Goal: Task Accomplishment & Management: Use online tool/utility

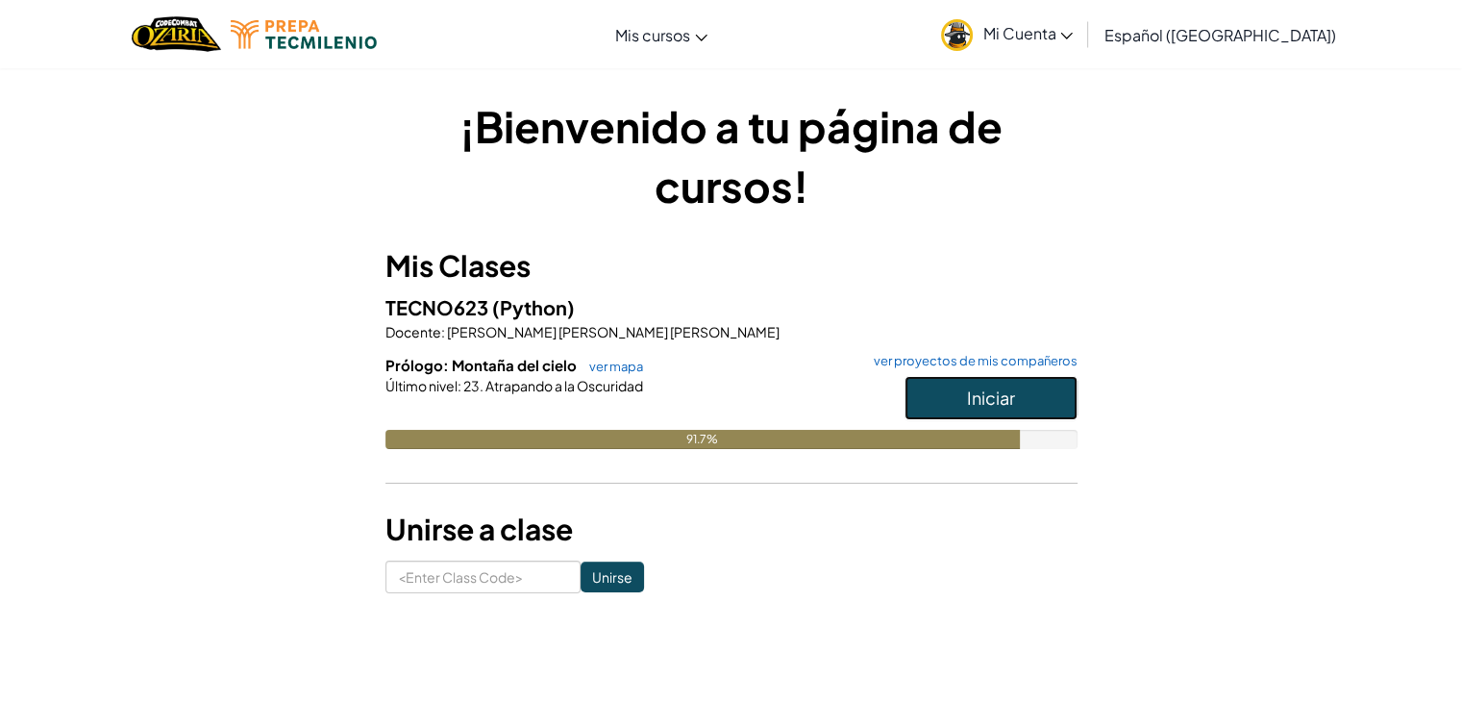
click at [971, 402] on span "Iniciar" at bounding box center [991, 397] width 48 height 22
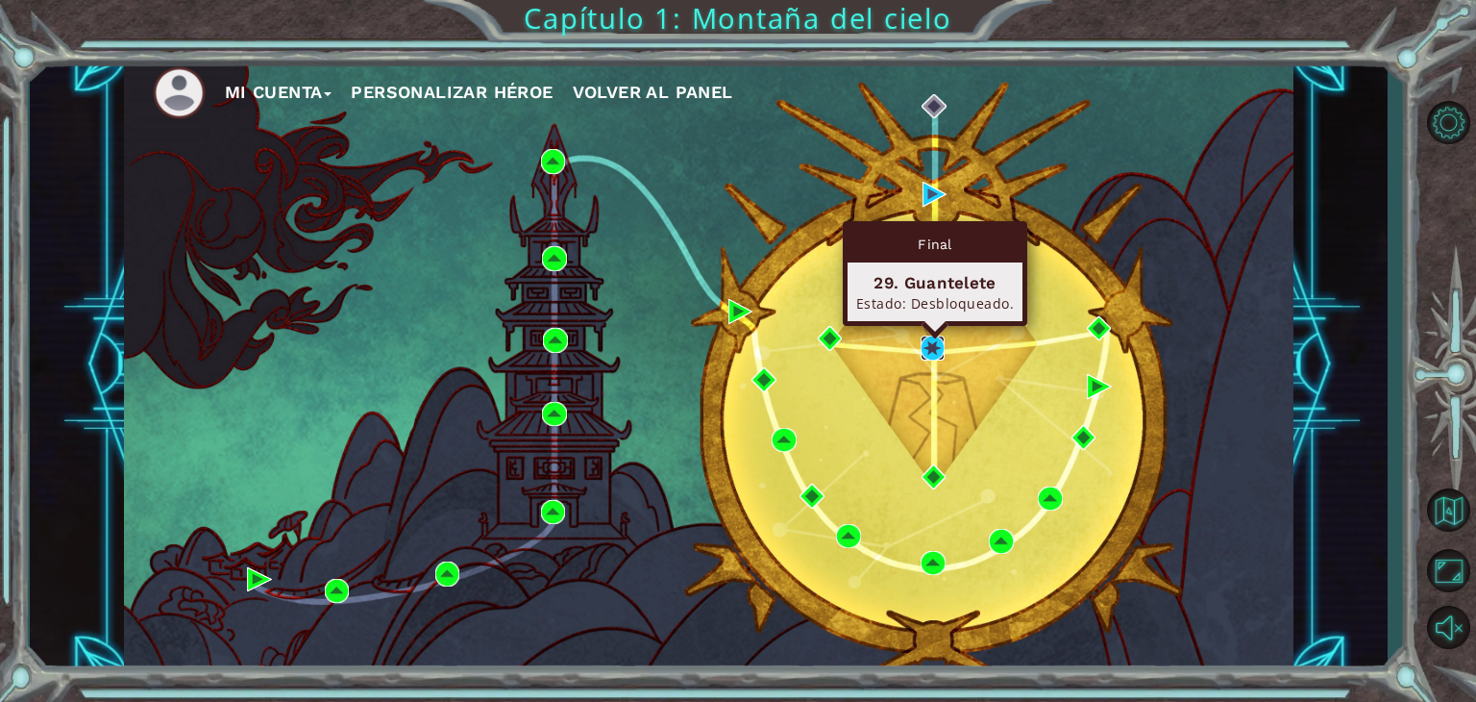
click at [931, 349] on img at bounding box center [933, 347] width 25 height 25
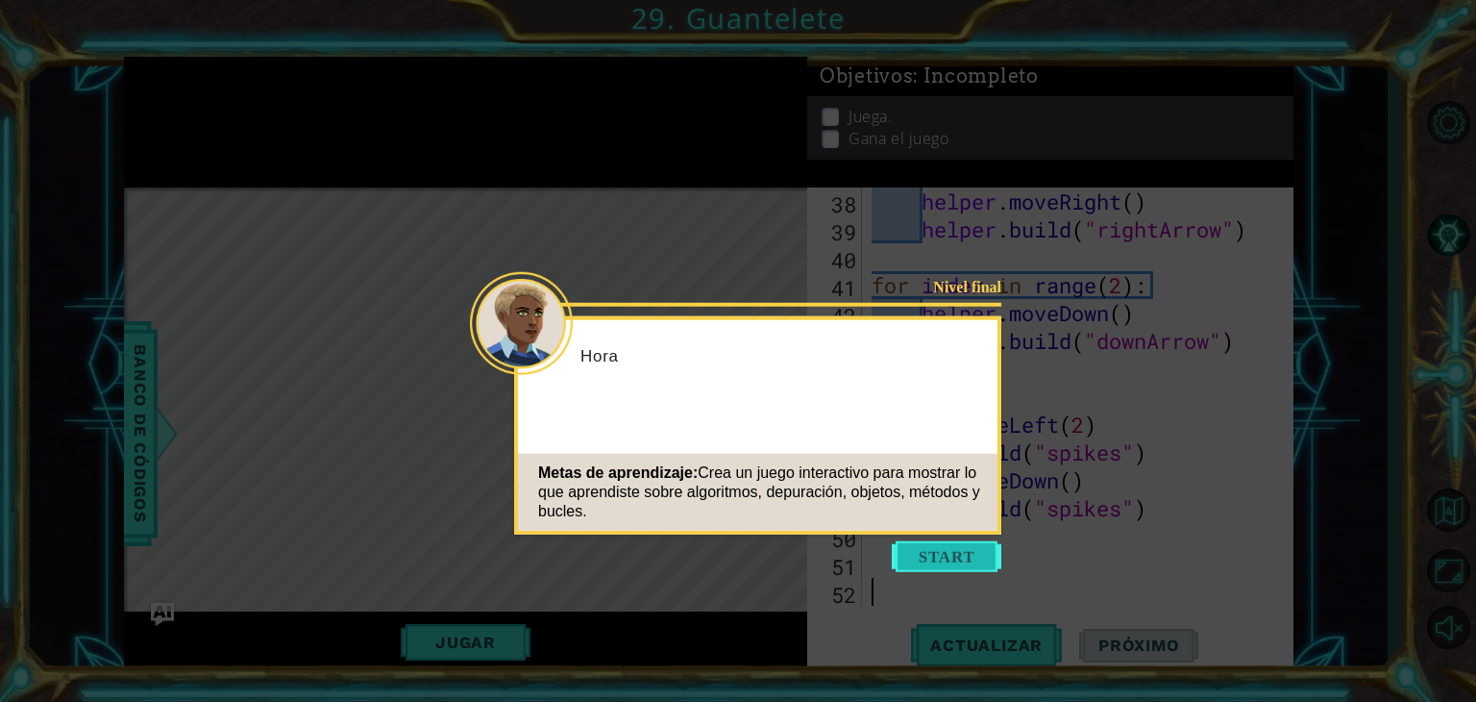
scroll to position [1115, 0]
click at [953, 565] on button "Start" at bounding box center [947, 556] width 110 height 31
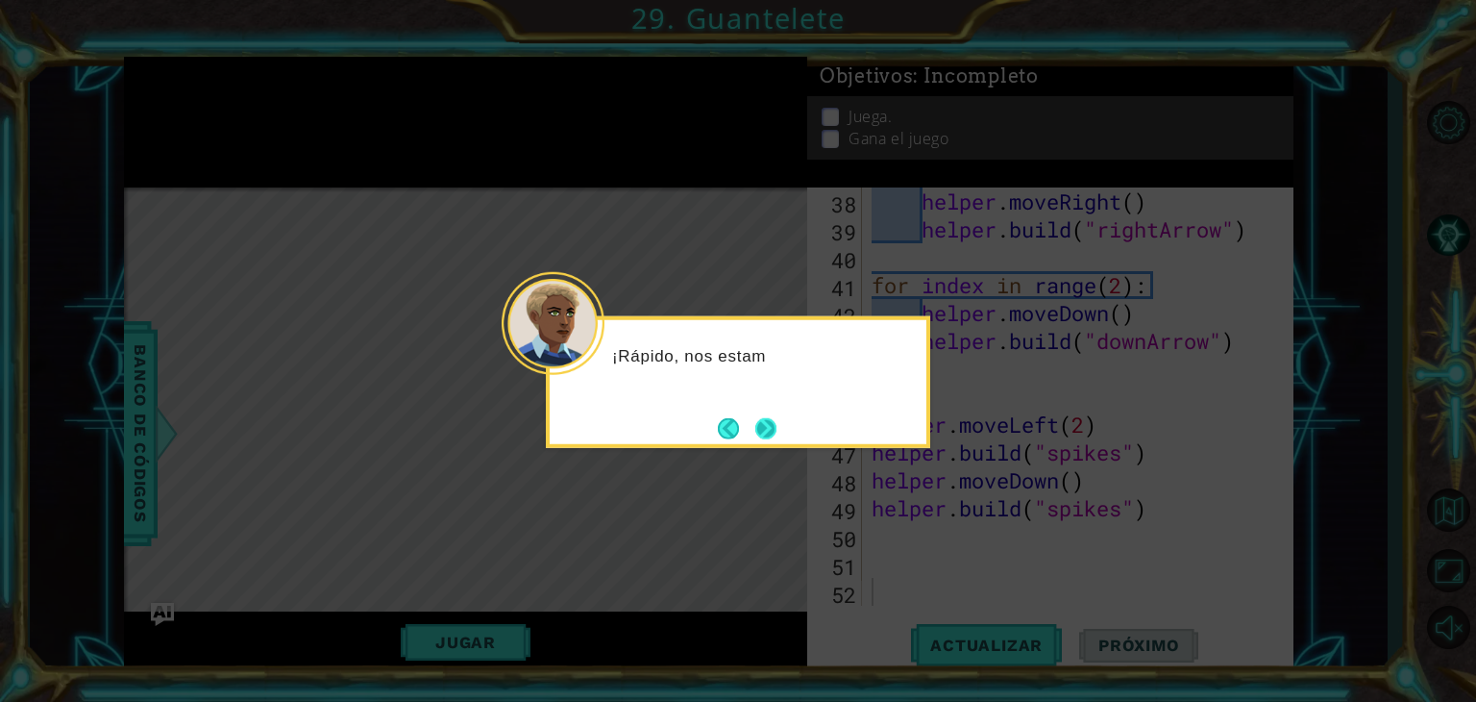
click at [773, 435] on button "Next" at bounding box center [766, 427] width 21 height 21
click at [760, 425] on button "Next" at bounding box center [767, 428] width 22 height 22
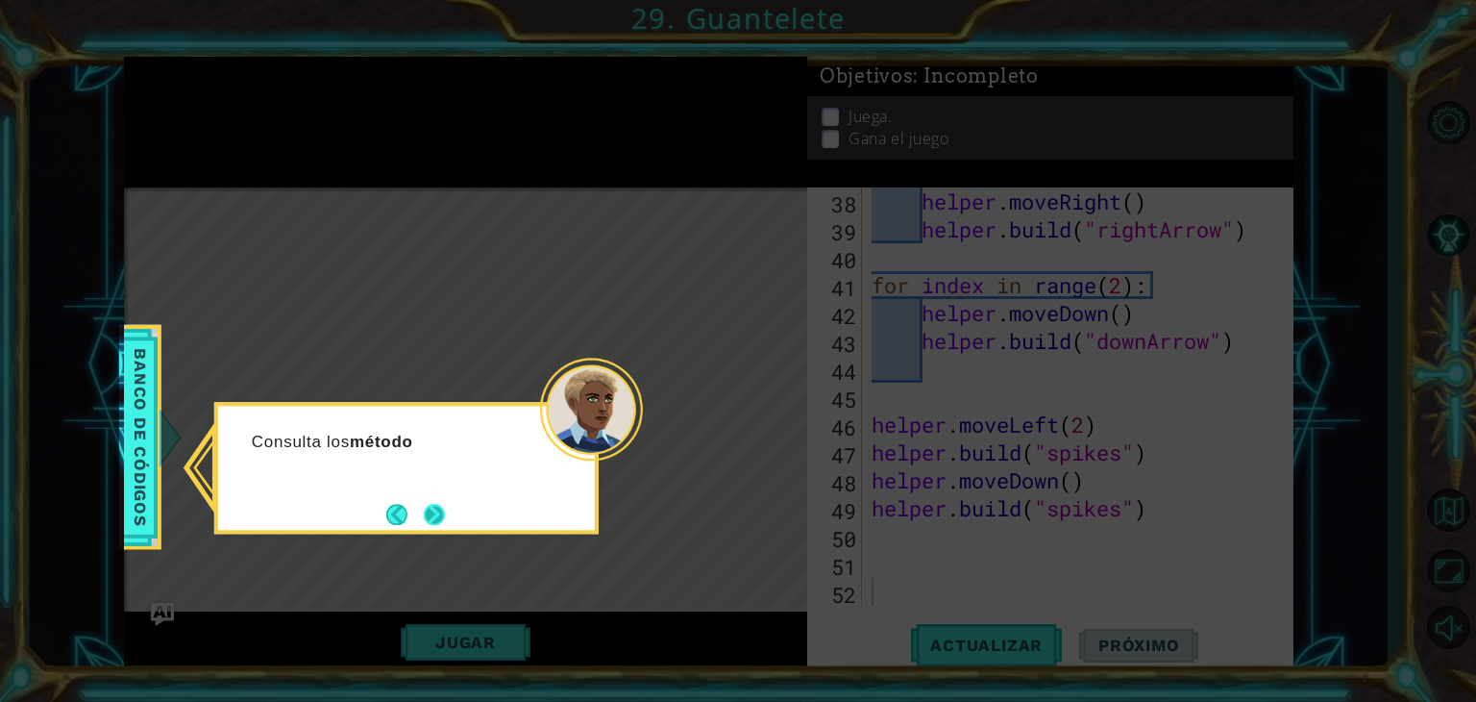
click at [442, 504] on button "Next" at bounding box center [434, 514] width 21 height 21
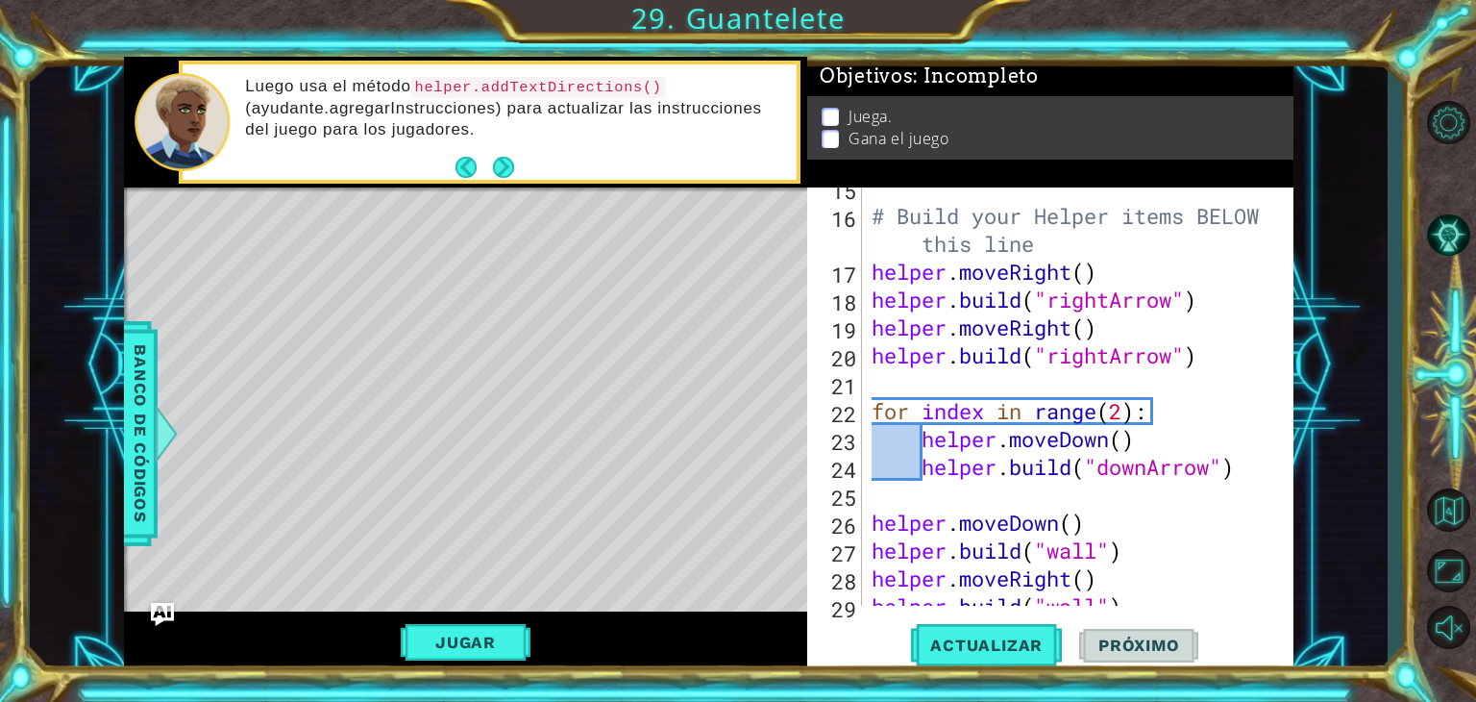
scroll to position [468, 0]
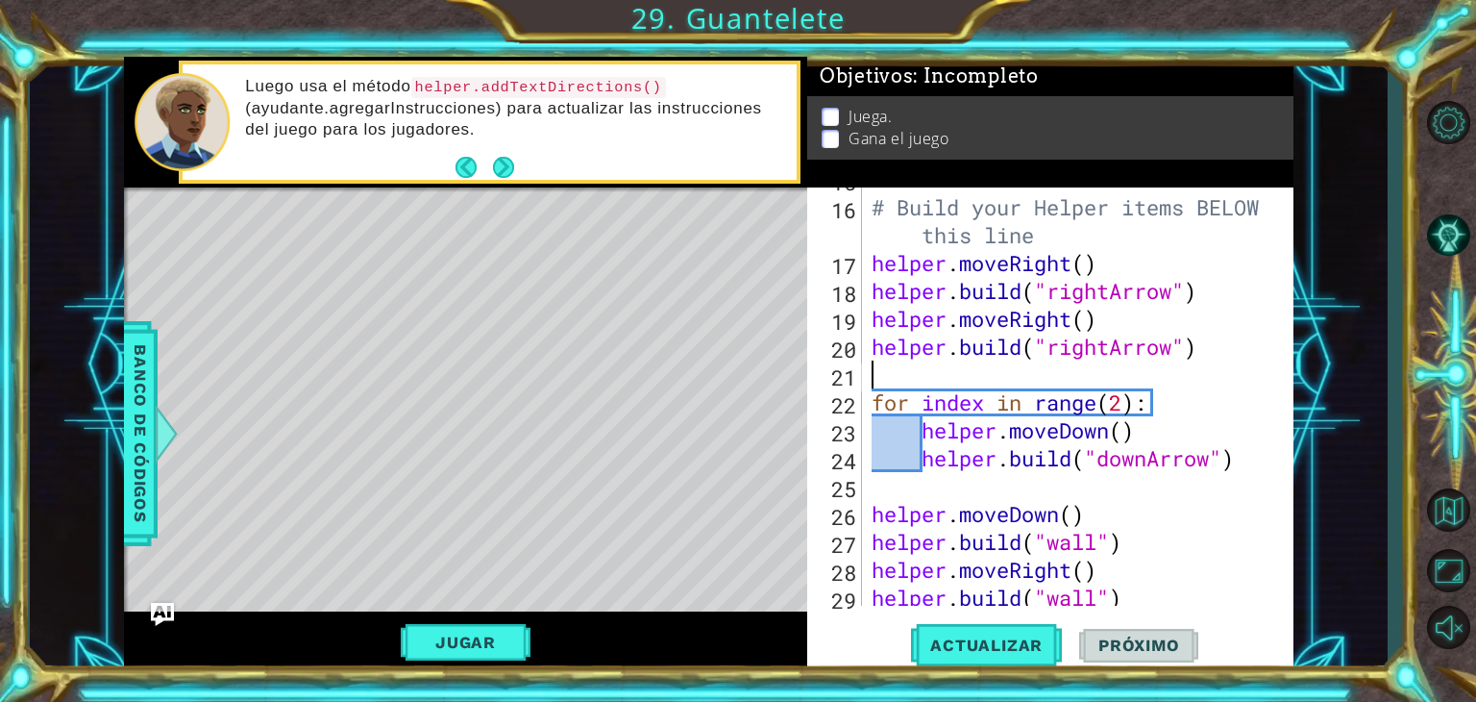
click at [1101, 386] on div "# Build your Helper items BELOW this line helper . moveRight ( ) helper . build…" at bounding box center [1076, 402] width 416 height 474
click at [1166, 288] on div "# Build your Helper items BELOW this line helper . moveRight ( ) helper . build…" at bounding box center [1076, 402] width 416 height 474
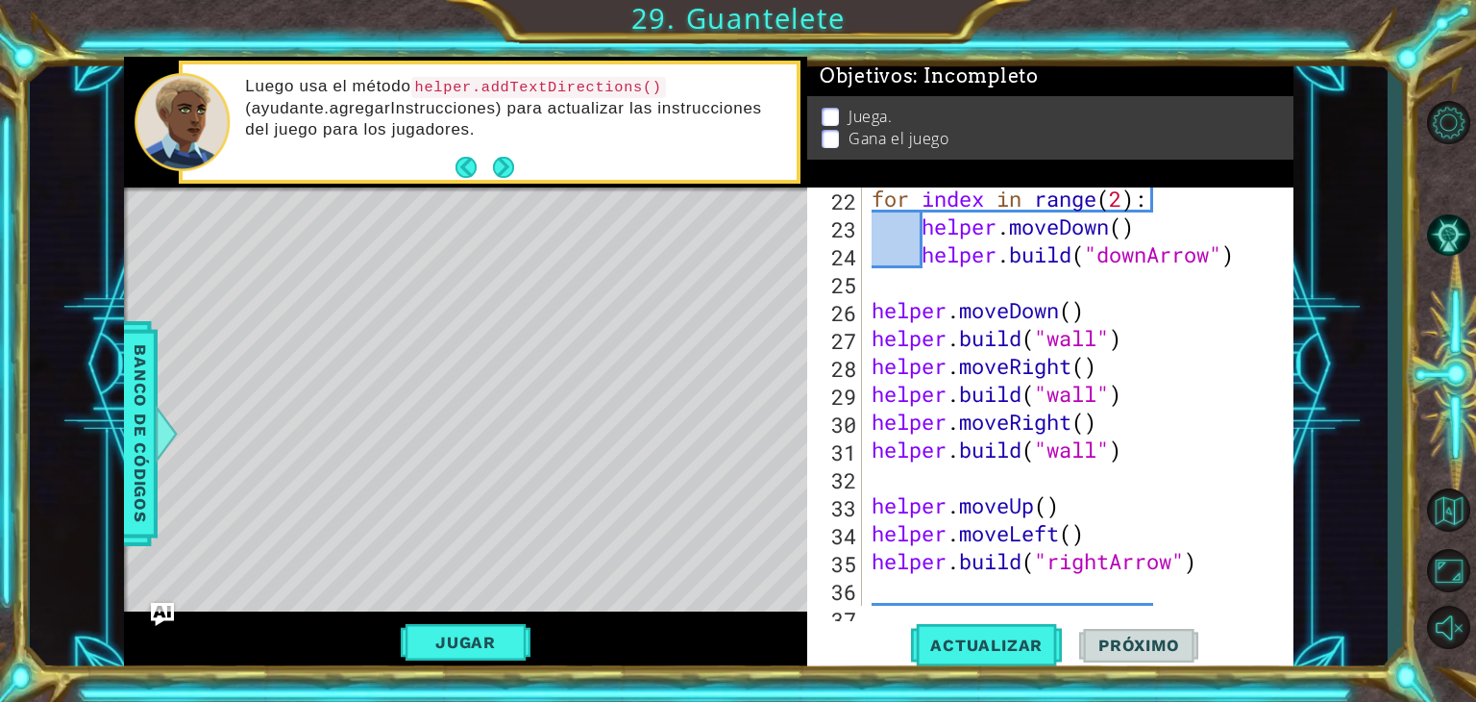
scroll to position [661, 0]
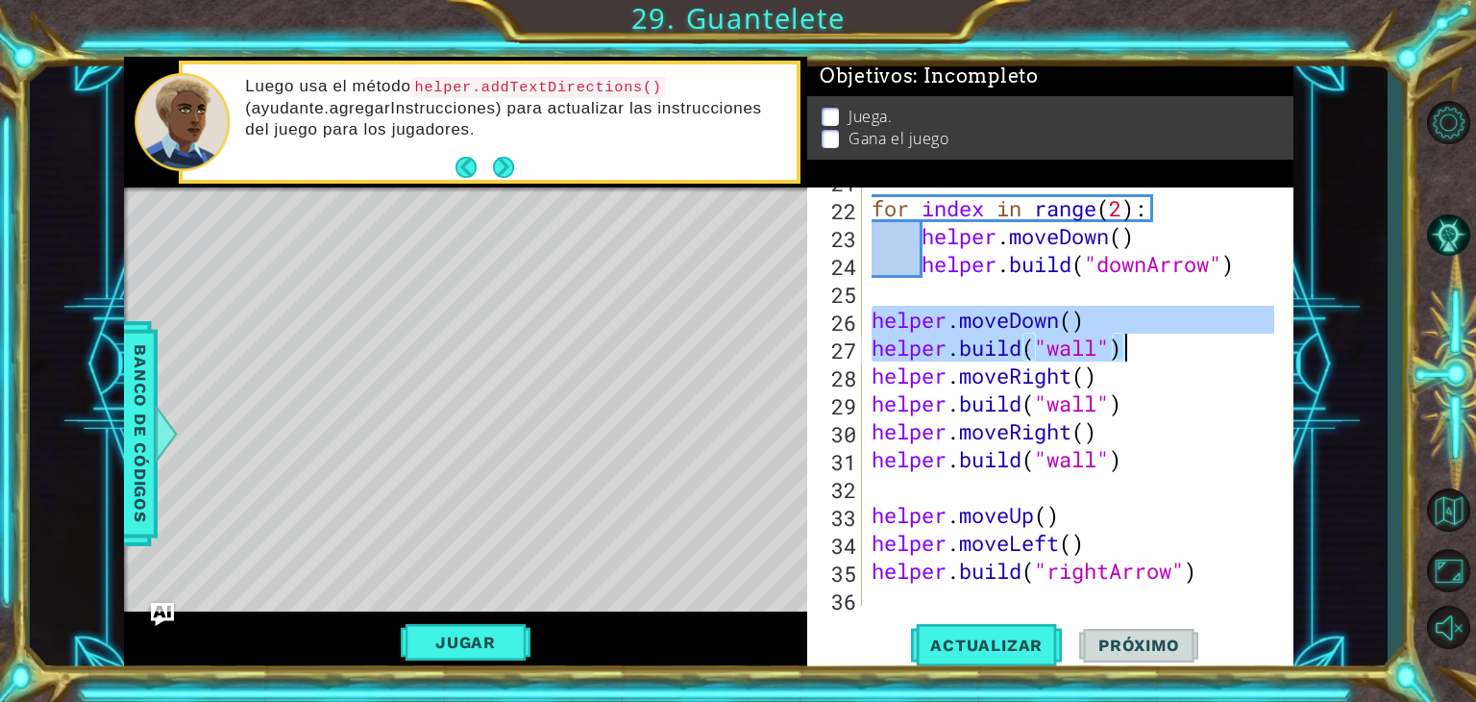
drag, startPoint x: 869, startPoint y: 316, endPoint x: 1156, endPoint y: 345, distance: 288.9
click at [1156, 345] on div "for index in range ( 2 ) : helper . moveDown ( ) helper . build ( "downArrow" )…" at bounding box center [1076, 403] width 416 height 474
type textarea "helper.moveDown() [DOMAIN_NAME]("wall")"
click at [973, 287] on div "for index in range ( 2 ) : helper . moveDown ( ) helper . build ( "downArrow" )…" at bounding box center [1076, 403] width 416 height 474
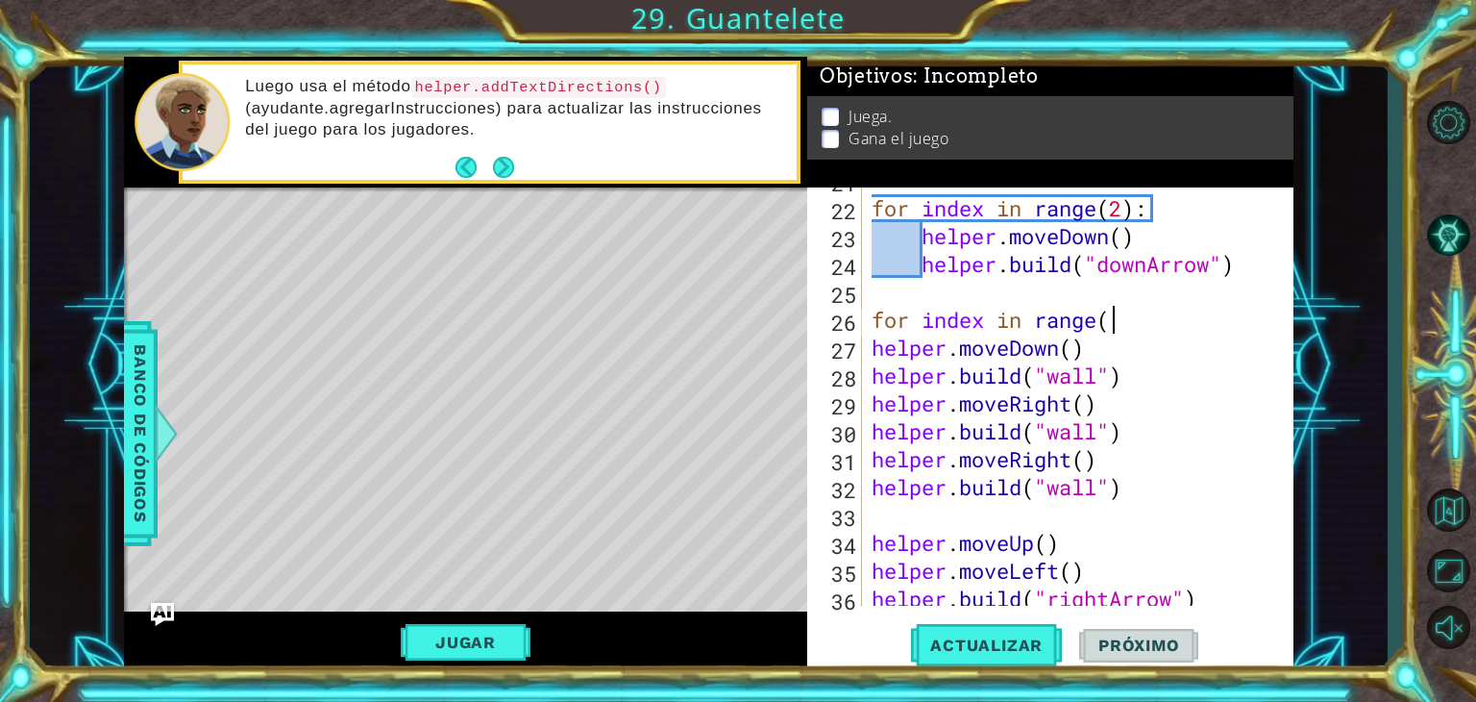
scroll to position [0, 10]
type textarea "for index in range(2):"
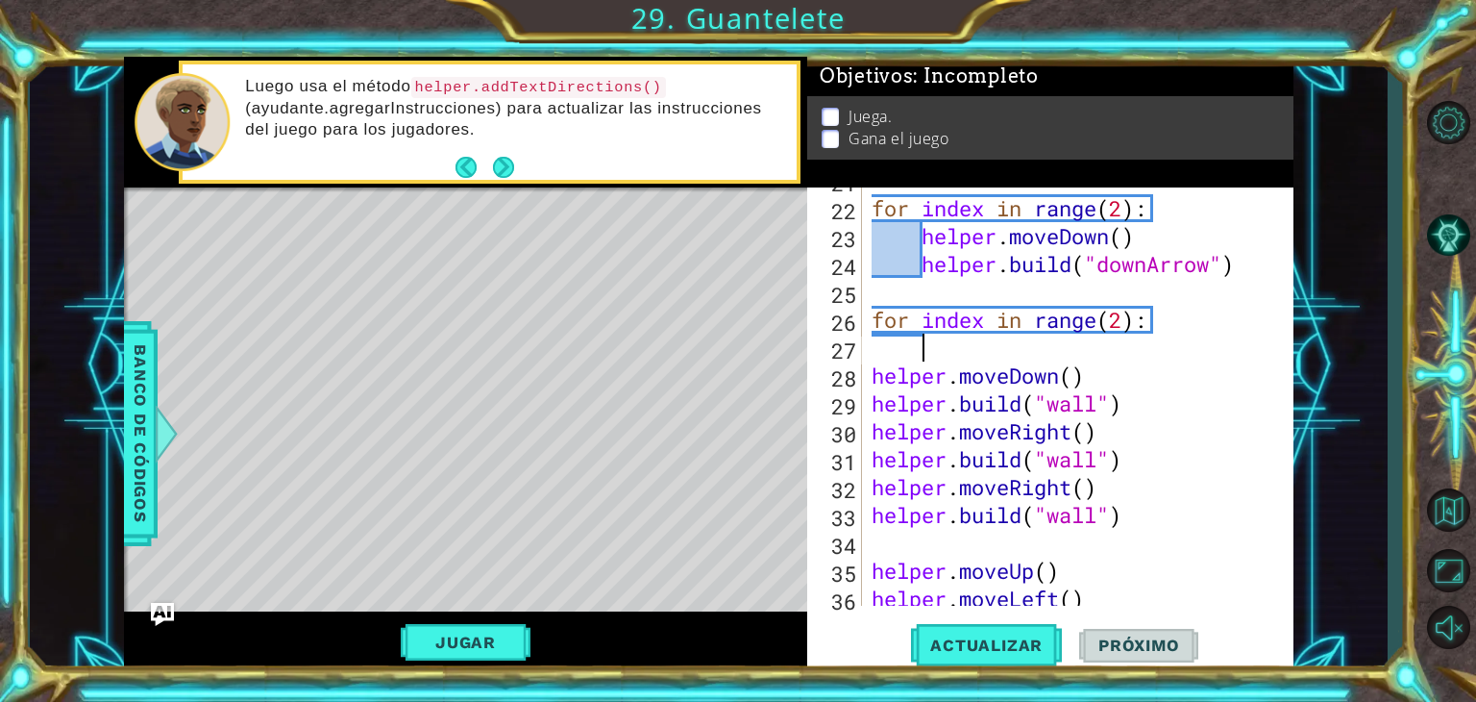
scroll to position [0, 0]
paste textarea "[DOMAIN_NAME]("wall")"
type textarea "[DOMAIN_NAME]("wall")"
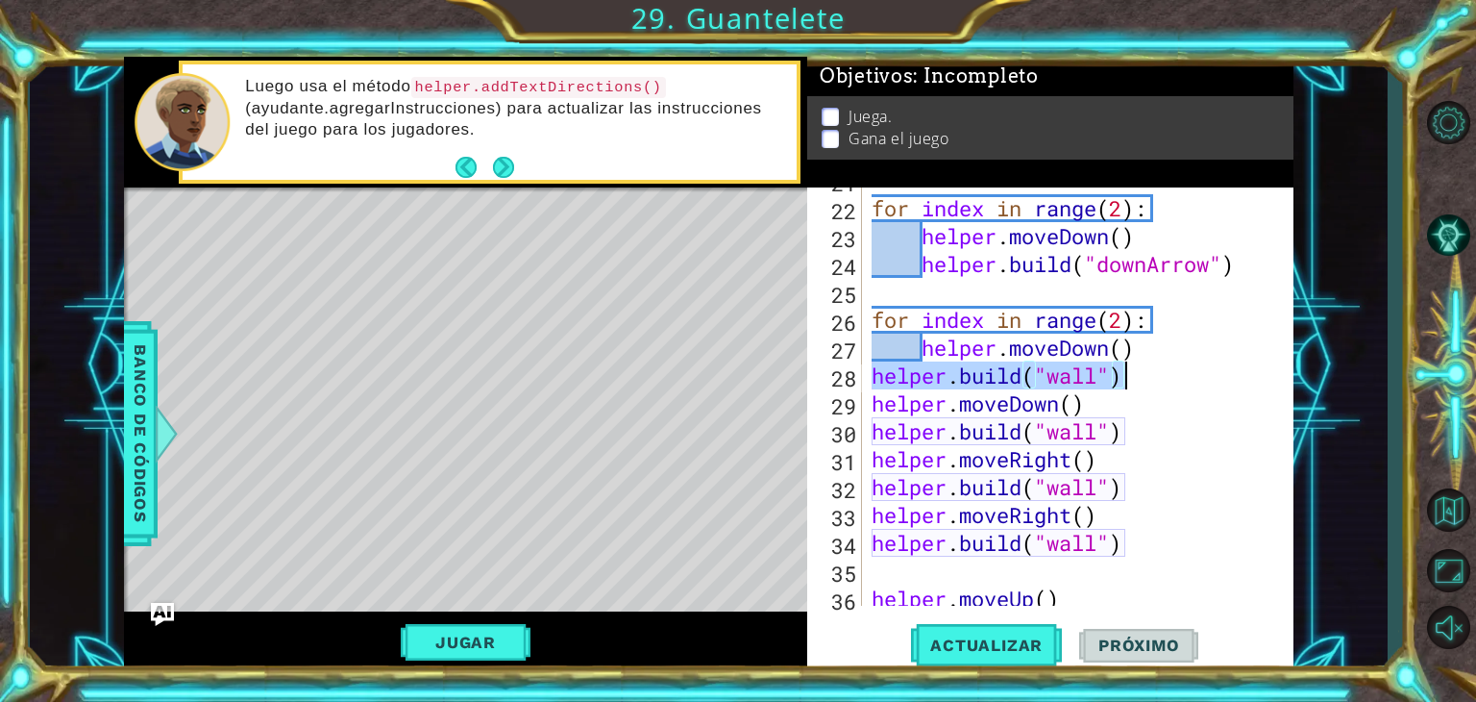
drag, startPoint x: 873, startPoint y: 374, endPoint x: 1159, endPoint y: 379, distance: 286.5
click at [1159, 379] on div "for index in range ( 2 ) : helper . moveDown ( ) helper . build ( "downArrow" )…" at bounding box center [1076, 403] width 416 height 474
click at [1139, 344] on div "for index in range ( 2 ) : helper . moveDown ( ) helper . build ( "downArrow" )…" at bounding box center [1076, 403] width 416 height 474
type textarea "helper.moveDown()"
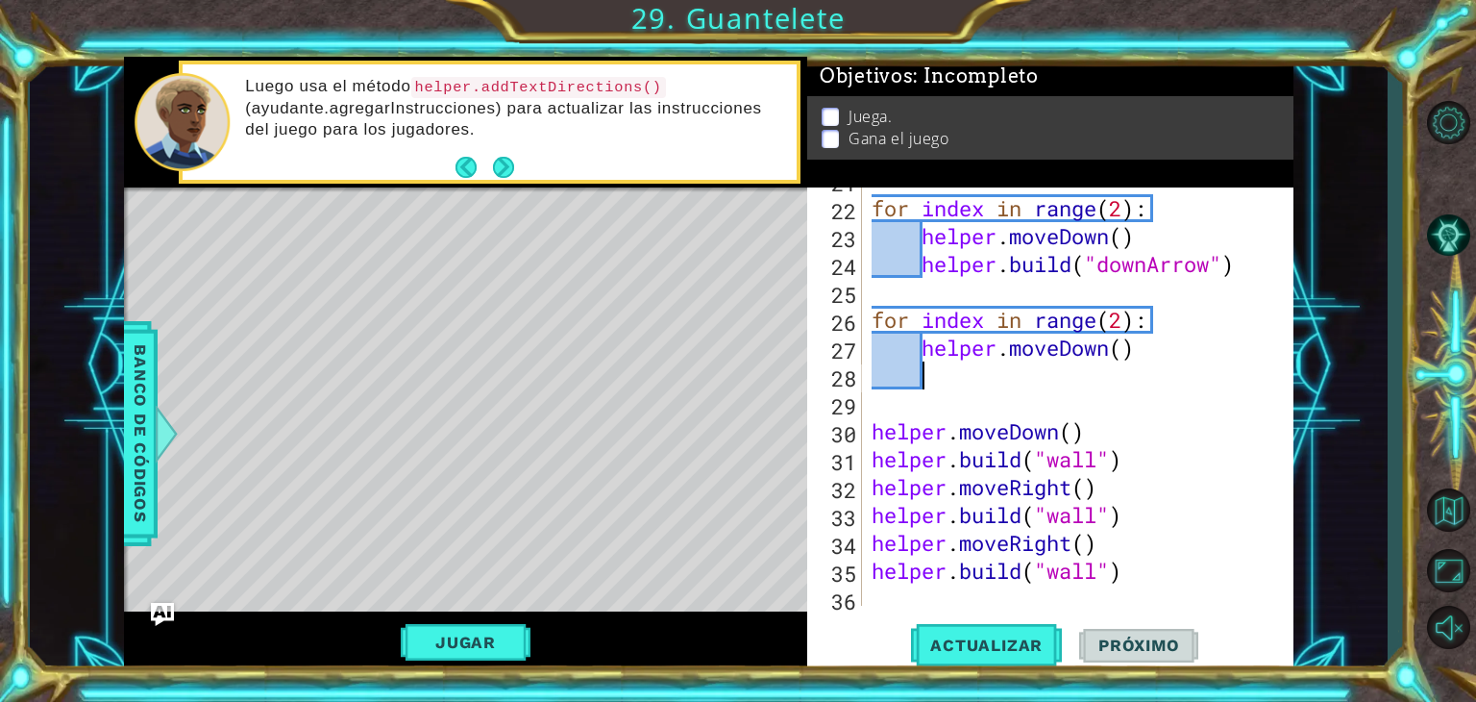
paste textarea "[DOMAIN_NAME]("wall")"
drag, startPoint x: 864, startPoint y: 420, endPoint x: 1104, endPoint y: 589, distance: 293.1
click at [1104, 589] on div "[DOMAIN_NAME]("wall") 21 22 23 24 25 26 27 28 29 30 31 32 33 34 35 36 37 for in…" at bounding box center [1048, 396] width 482 height 418
click at [875, 434] on div "for index in range ( 2 ) : helper . moveDown ( ) helper . build ( "downArrow" )…" at bounding box center [1076, 403] width 416 height 474
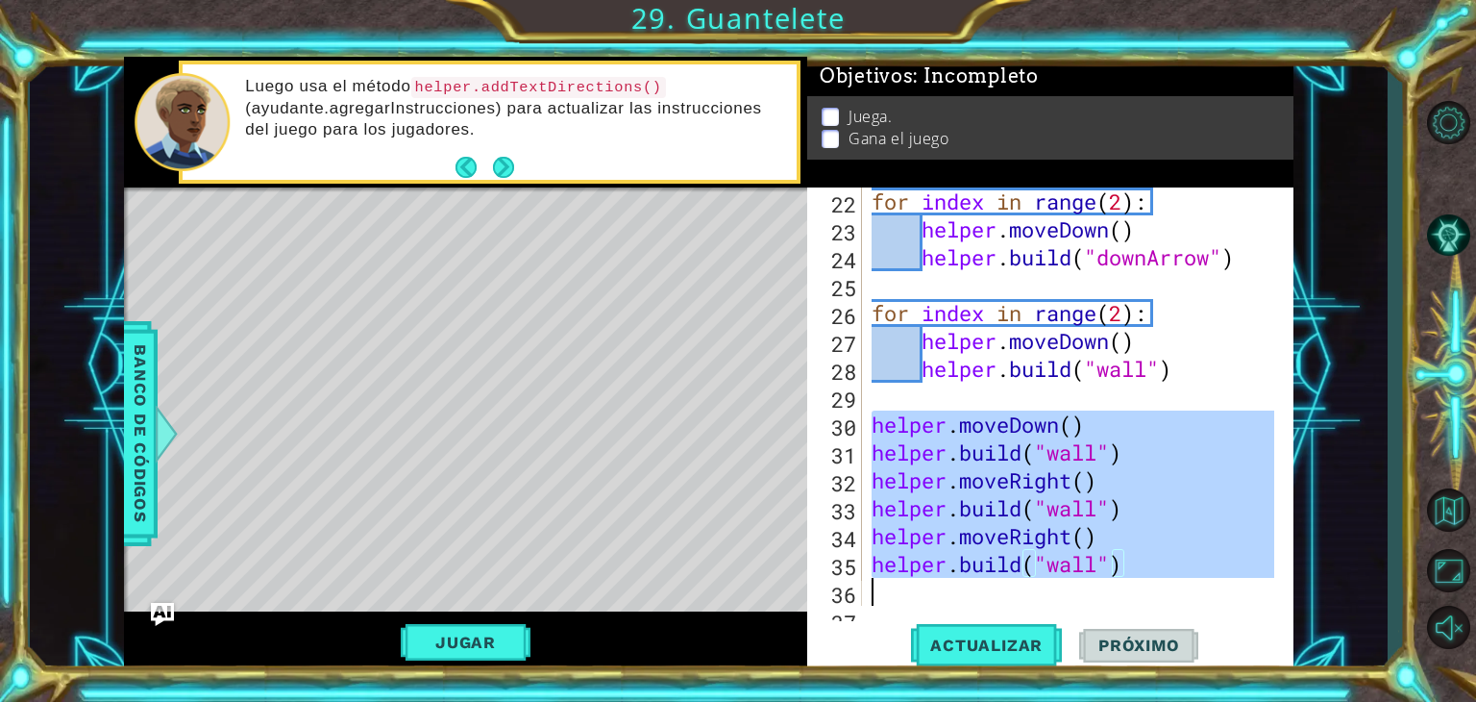
scroll to position [669, 0]
drag, startPoint x: 875, startPoint y: 434, endPoint x: 1202, endPoint y: 582, distance: 358.8
click at [1202, 582] on div "for index in range ( 2 ) : helper . moveDown ( ) helper . build ( "downArrow" )…" at bounding box center [1076, 424] width 416 height 474
type textarea "[DOMAIN_NAME]("wall")"
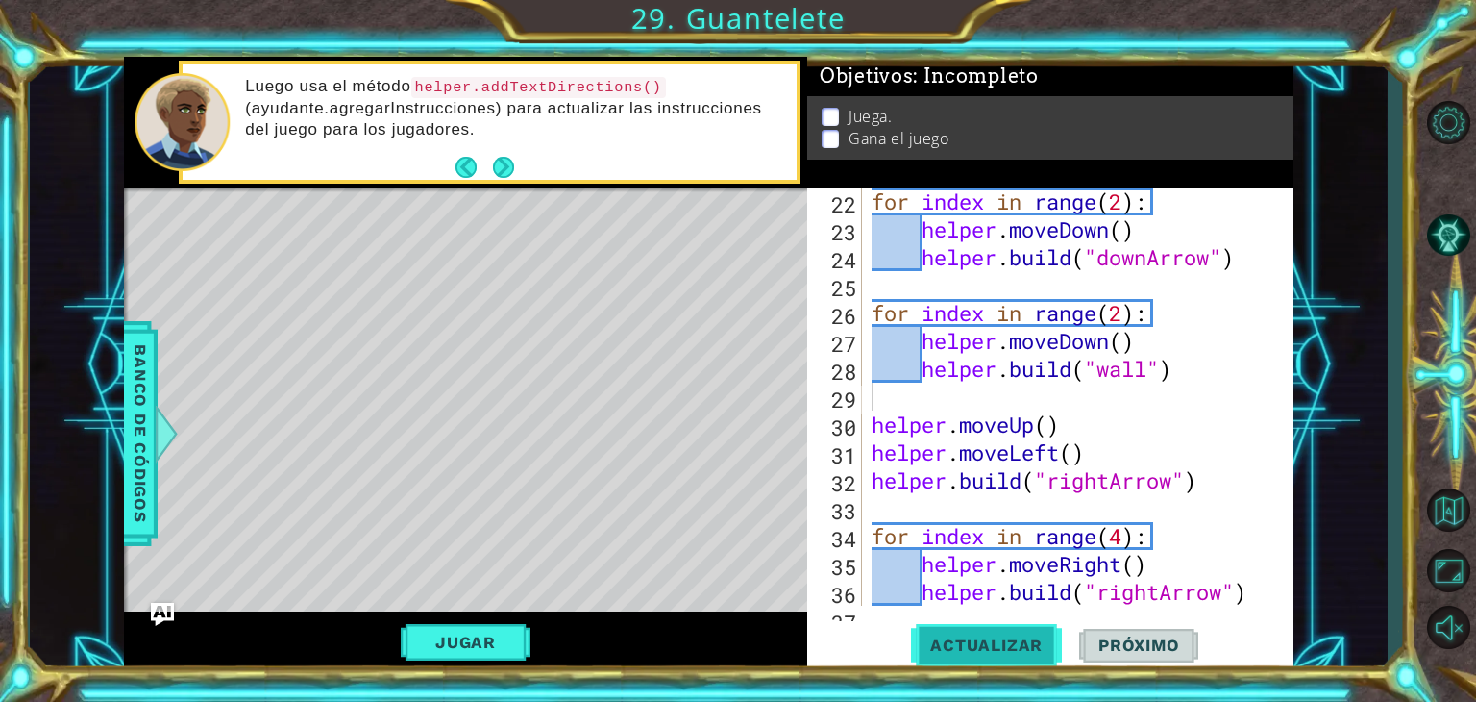
click at [986, 656] on button "Actualizar" at bounding box center [986, 645] width 151 height 49
click at [1001, 658] on button "Actualizar" at bounding box center [986, 645] width 151 height 49
click at [1128, 329] on div "for index in range ( 2 ) : helper . moveDown ( ) helper . build ( "downArrow" )…" at bounding box center [1076, 424] width 416 height 474
click at [1122, 312] on div "for index in range ( 2 ) : helper . moveDown ( ) helper . build ( "downArrow" )…" at bounding box center [1076, 424] width 416 height 474
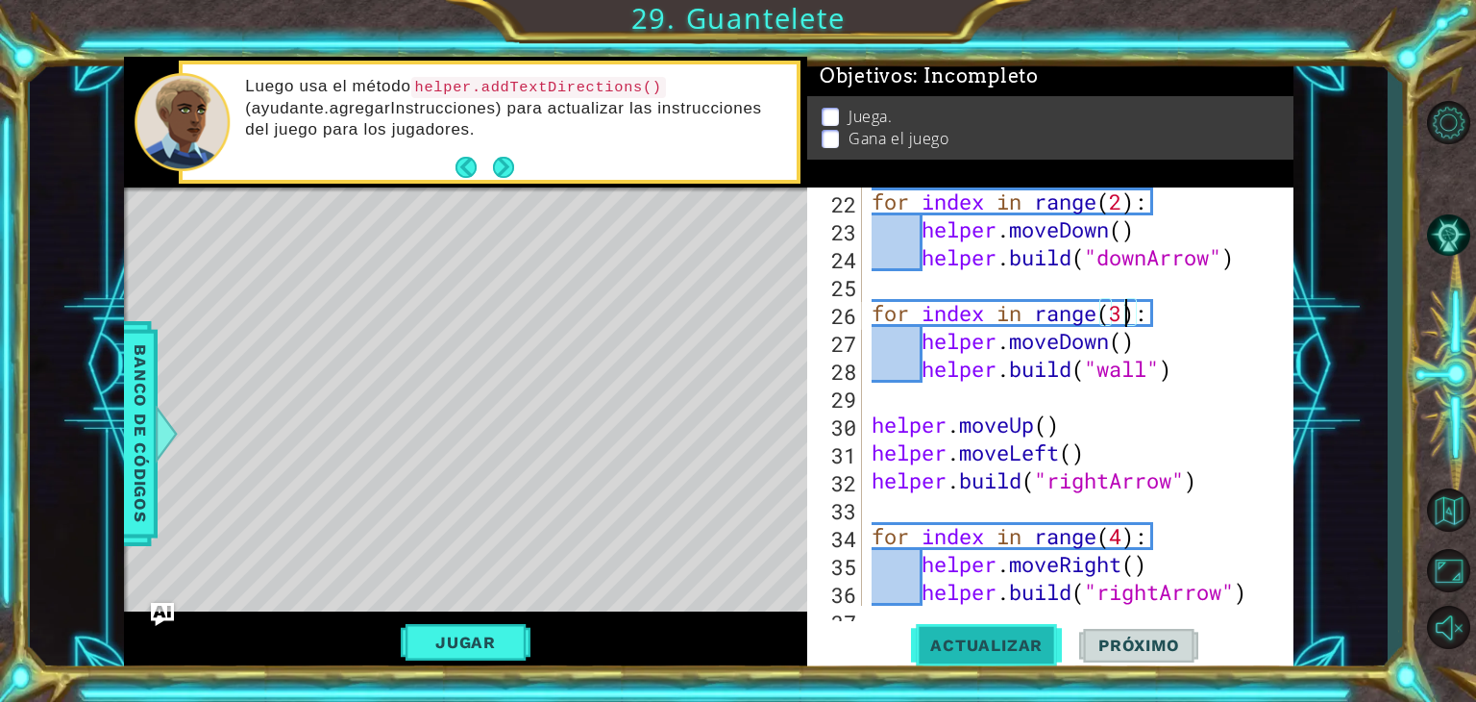
type textarea "for index in range(3):"
click at [965, 647] on span "Actualizar" at bounding box center [986, 644] width 151 height 19
drag, startPoint x: 873, startPoint y: 316, endPoint x: 1189, endPoint y: 303, distance: 316.5
click at [1189, 303] on div "for index in range ( 2 ) : helper . moveDown ( ) helper . build ( "downArrow" )…" at bounding box center [1076, 424] width 416 height 474
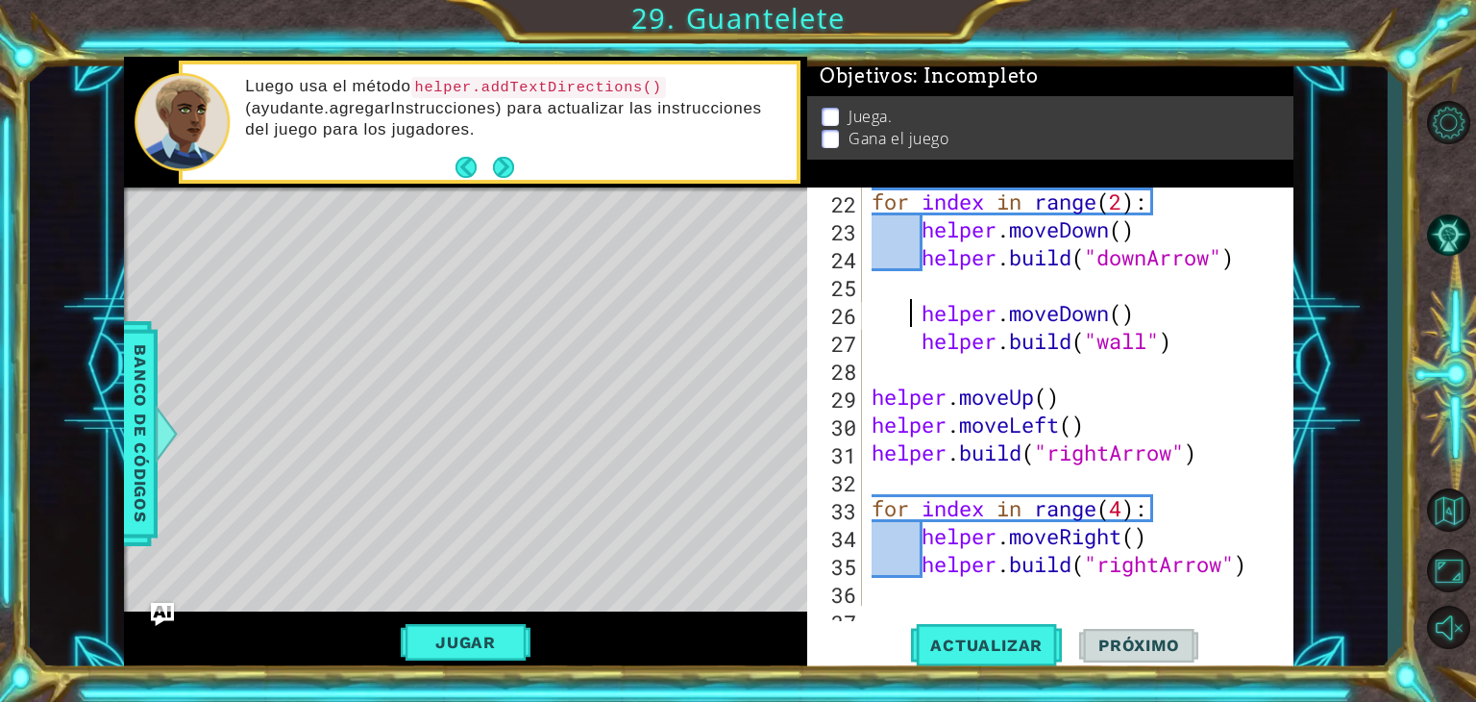
click at [915, 315] on div "for index in range ( 2 ) : helper . moveDown ( ) helper . build ( "downArrow" )…" at bounding box center [1076, 424] width 416 height 474
click at [888, 314] on div "for index in range ( 2 ) : helper . moveDown ( ) helper . build ( "downArrow" )…" at bounding box center [1076, 424] width 416 height 474
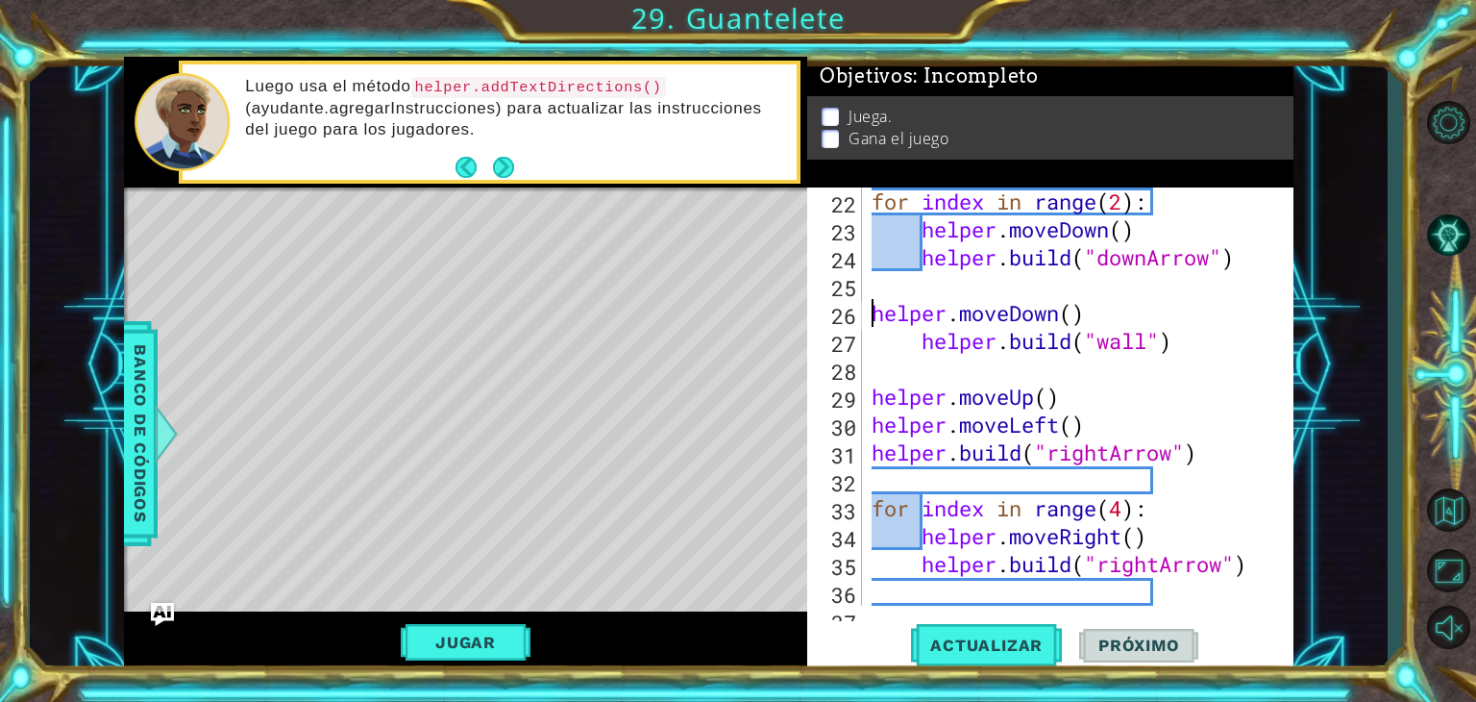
click at [926, 345] on div "for index in range ( 2 ) : helper . moveDown ( ) helper . build ( "downArrow" )…" at bounding box center [1076, 424] width 416 height 474
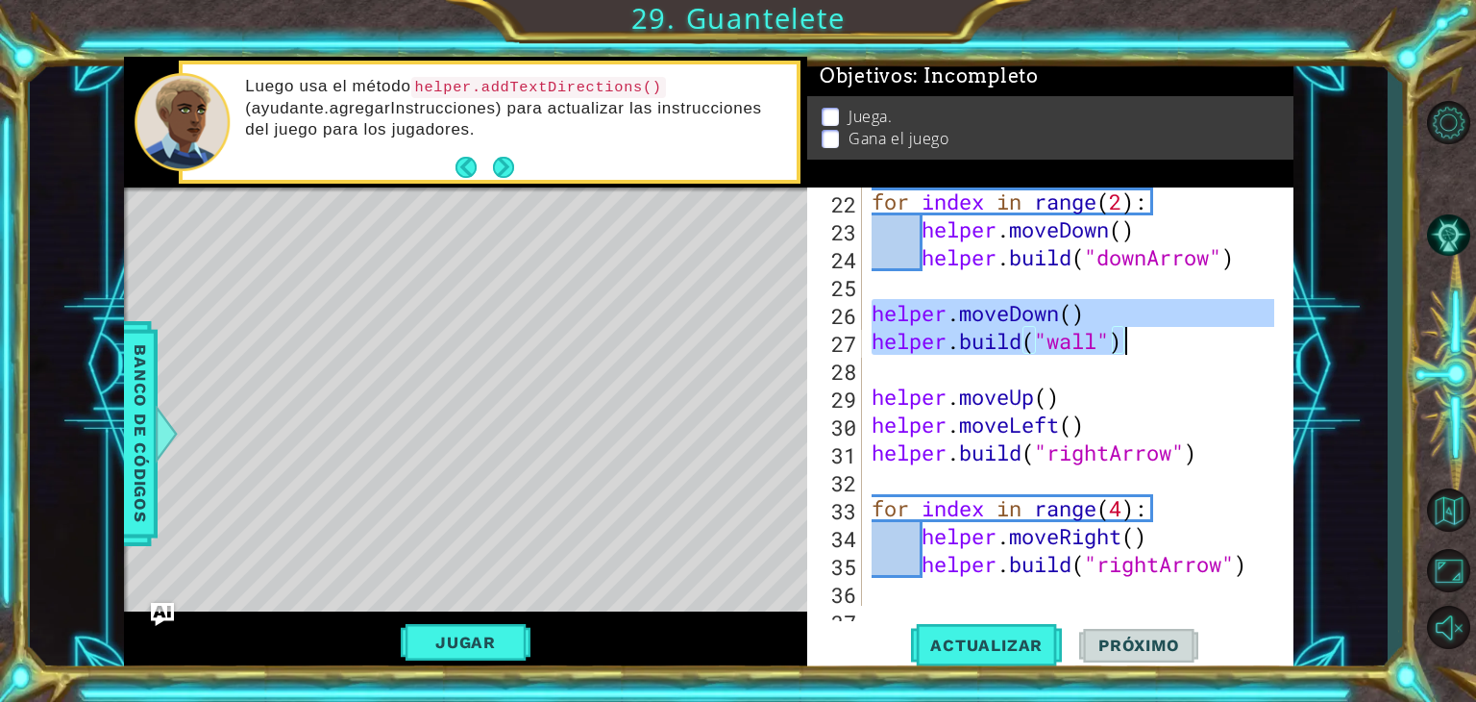
drag, startPoint x: 873, startPoint y: 316, endPoint x: 1138, endPoint y: 345, distance: 266.9
click at [1138, 345] on div "for index in range ( 2 ) : helper . moveDown ( ) helper . build ( "downArrow" )…" at bounding box center [1076, 424] width 416 height 474
click at [1138, 345] on div "for index in range ( 2 ) : helper . moveDown ( ) helper . build ( "downArrow" )…" at bounding box center [1071, 396] width 407 height 418
type textarea "[DOMAIN_NAME]("wall")"
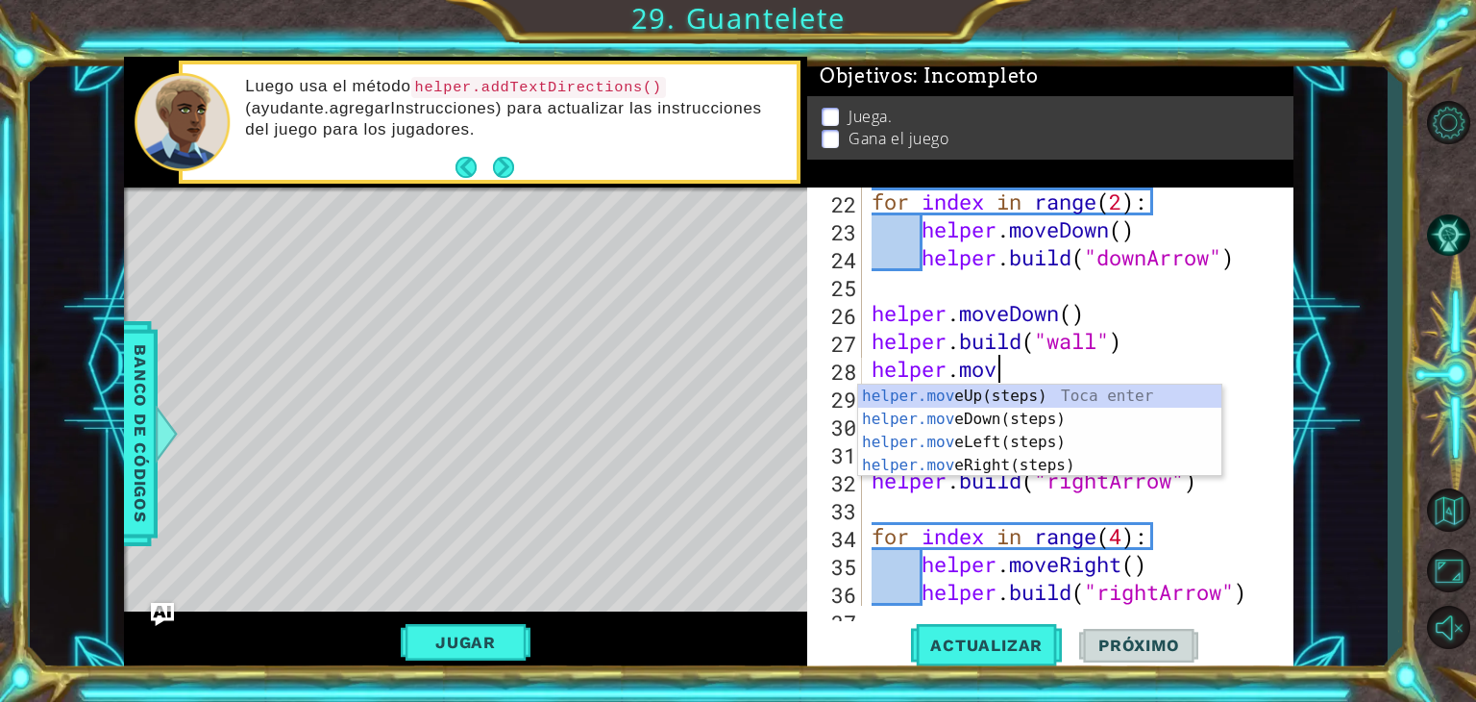
scroll to position [0, 5]
type textarea "helper.move"
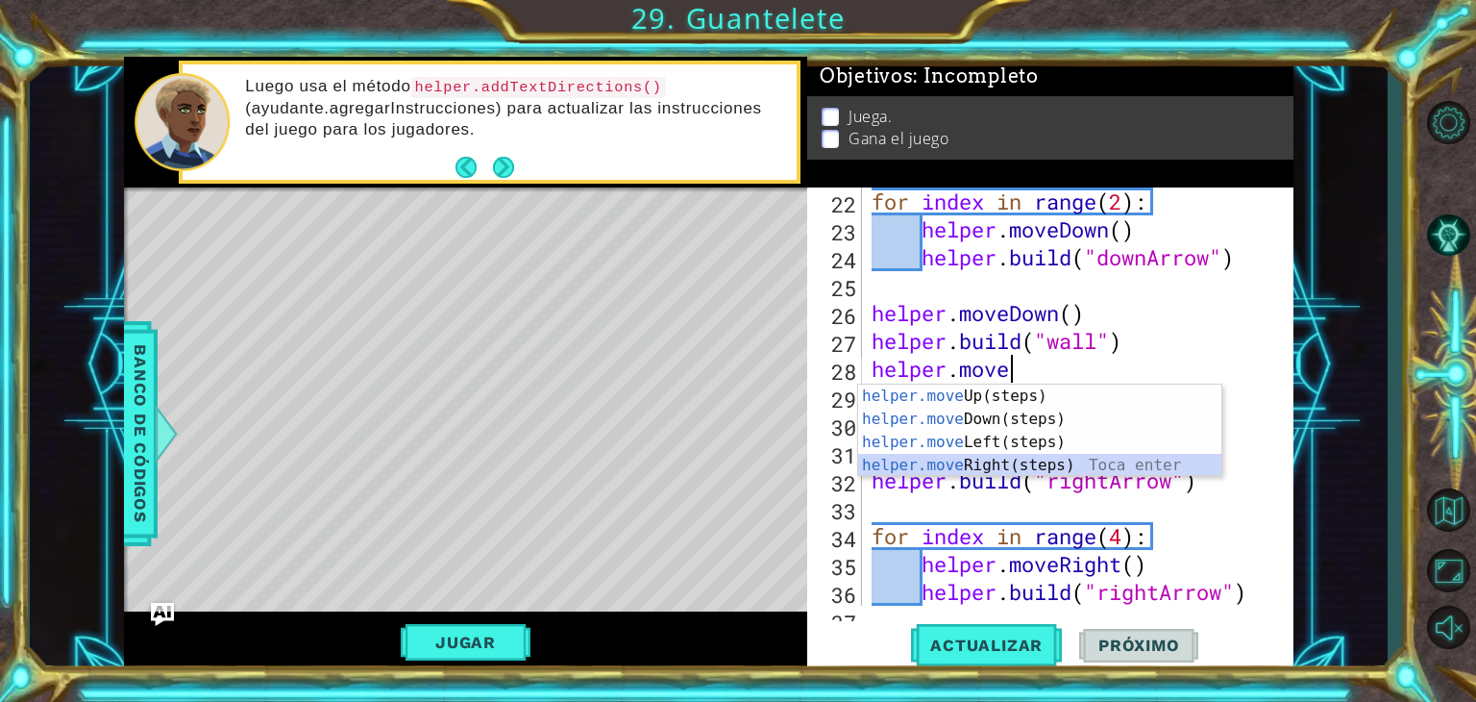
click at [1025, 459] on div "helper.move Up(steps) Toca enter helper.move Down(steps) Toca enter helper.move…" at bounding box center [1039, 454] width 363 height 138
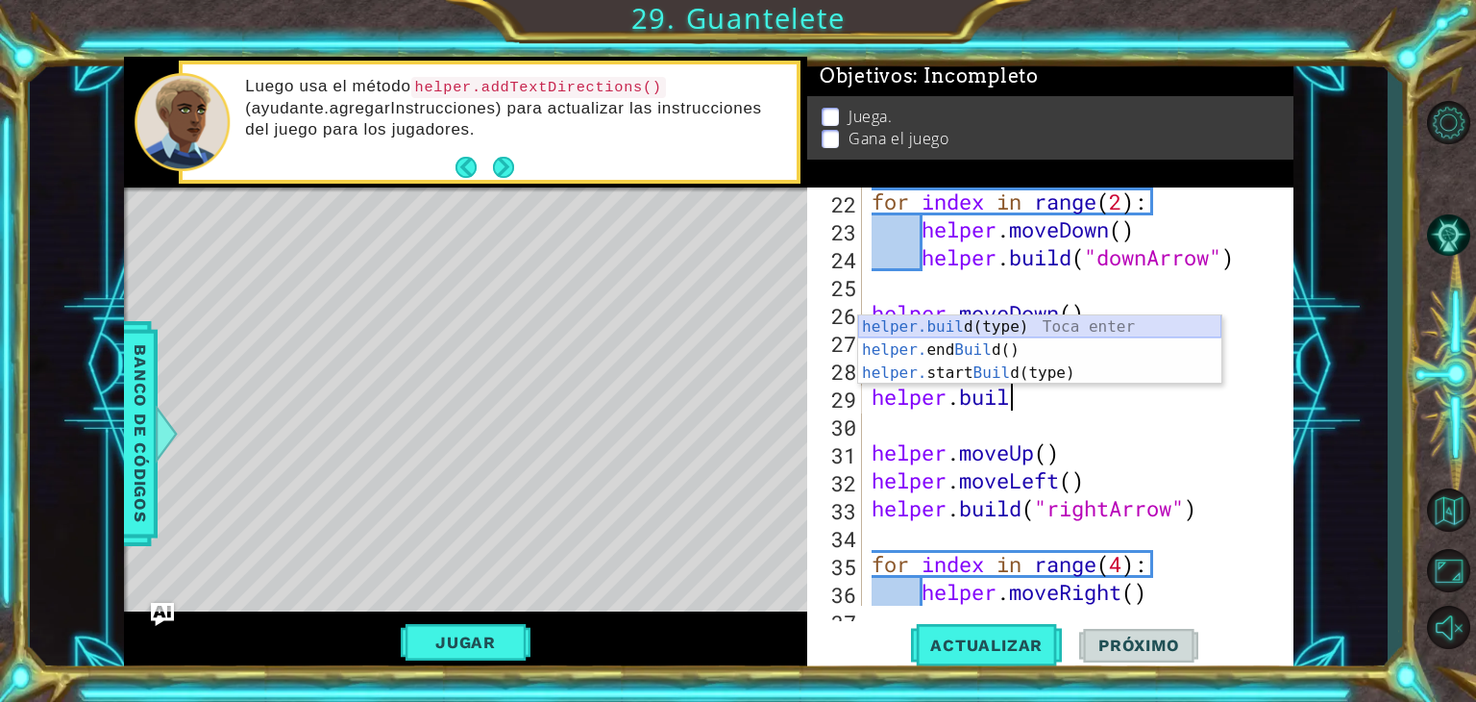
click at [980, 328] on div "helper.buil d(type) Toca enter helper. end Buil d() Toca enter helper. start Bu…" at bounding box center [1039, 372] width 363 height 115
type textarea "[DOMAIN_NAME]("wall")"
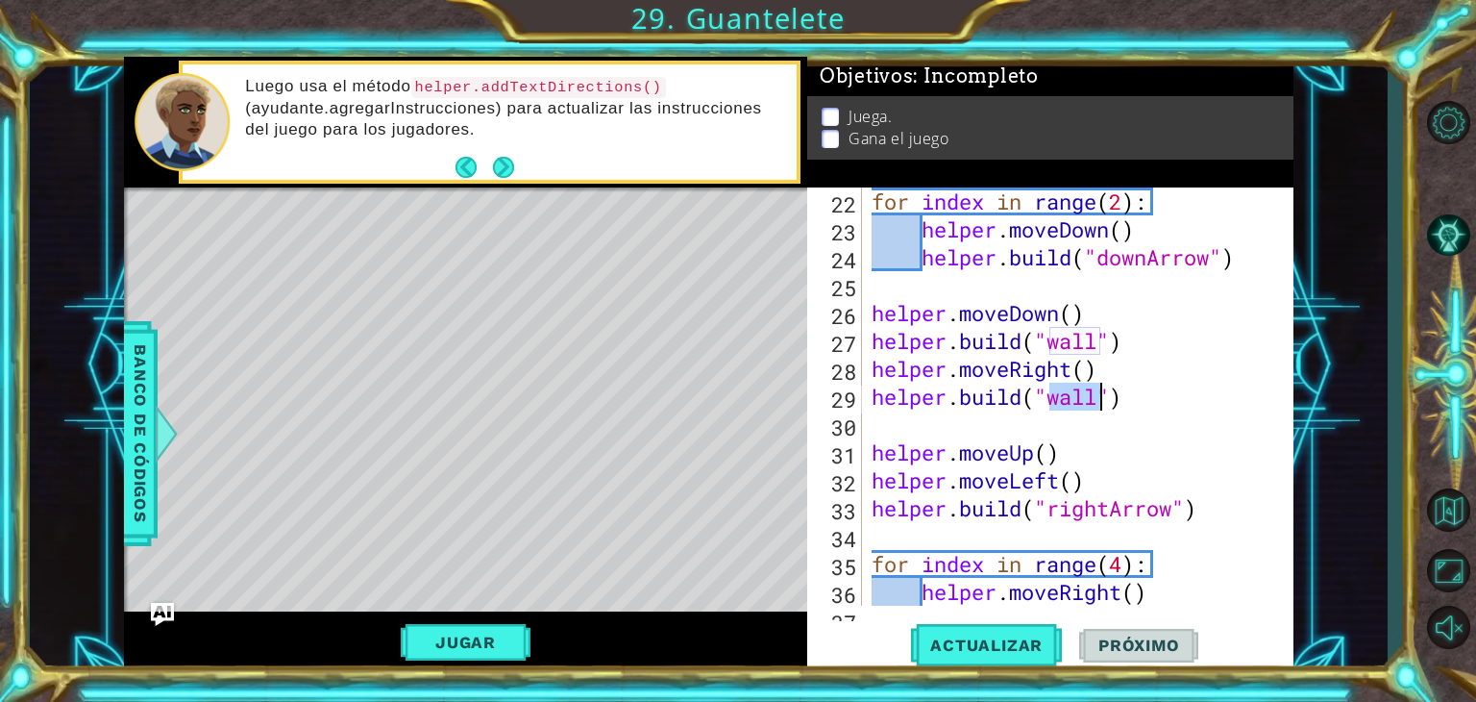
click at [1157, 406] on div "for index in range ( 2 ) : helper . moveDown ( ) helper . build ( "downArrow" )…" at bounding box center [1076, 424] width 416 height 474
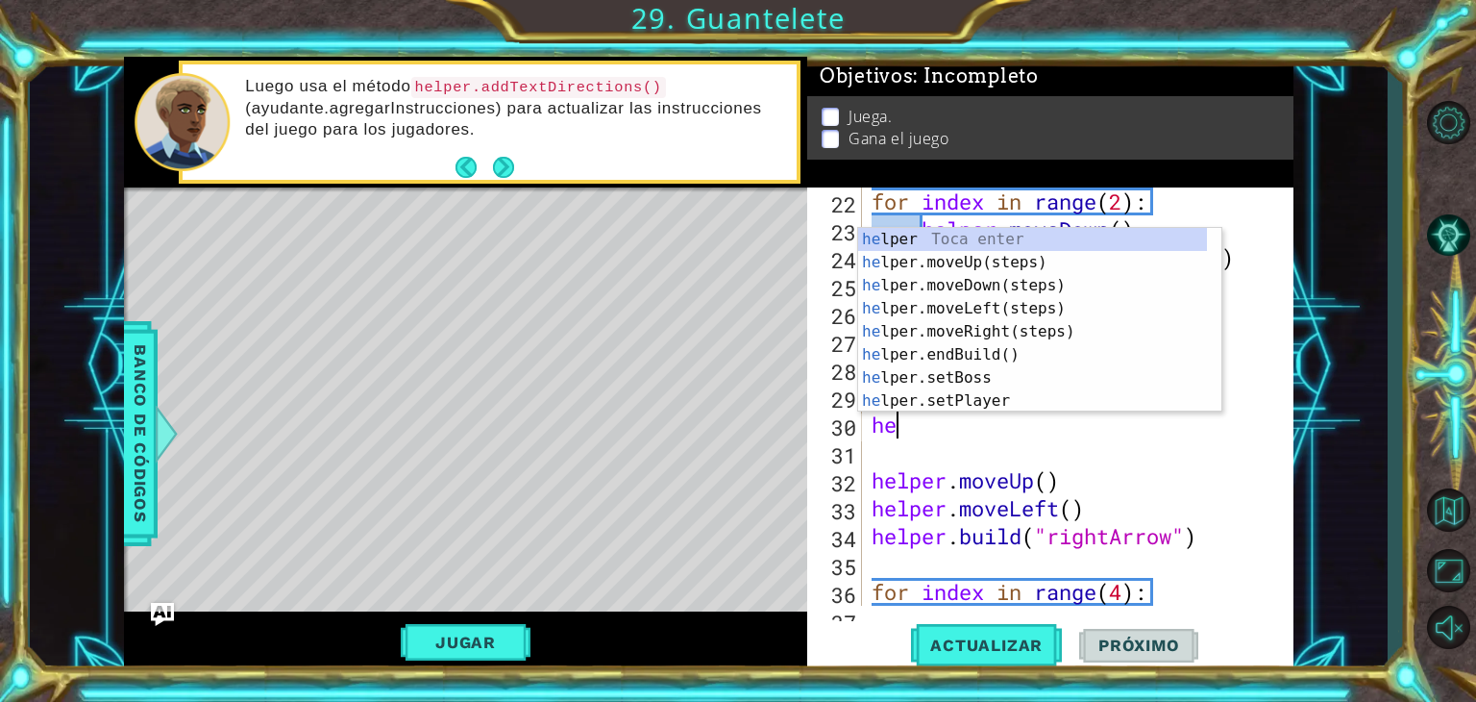
scroll to position [0, 0]
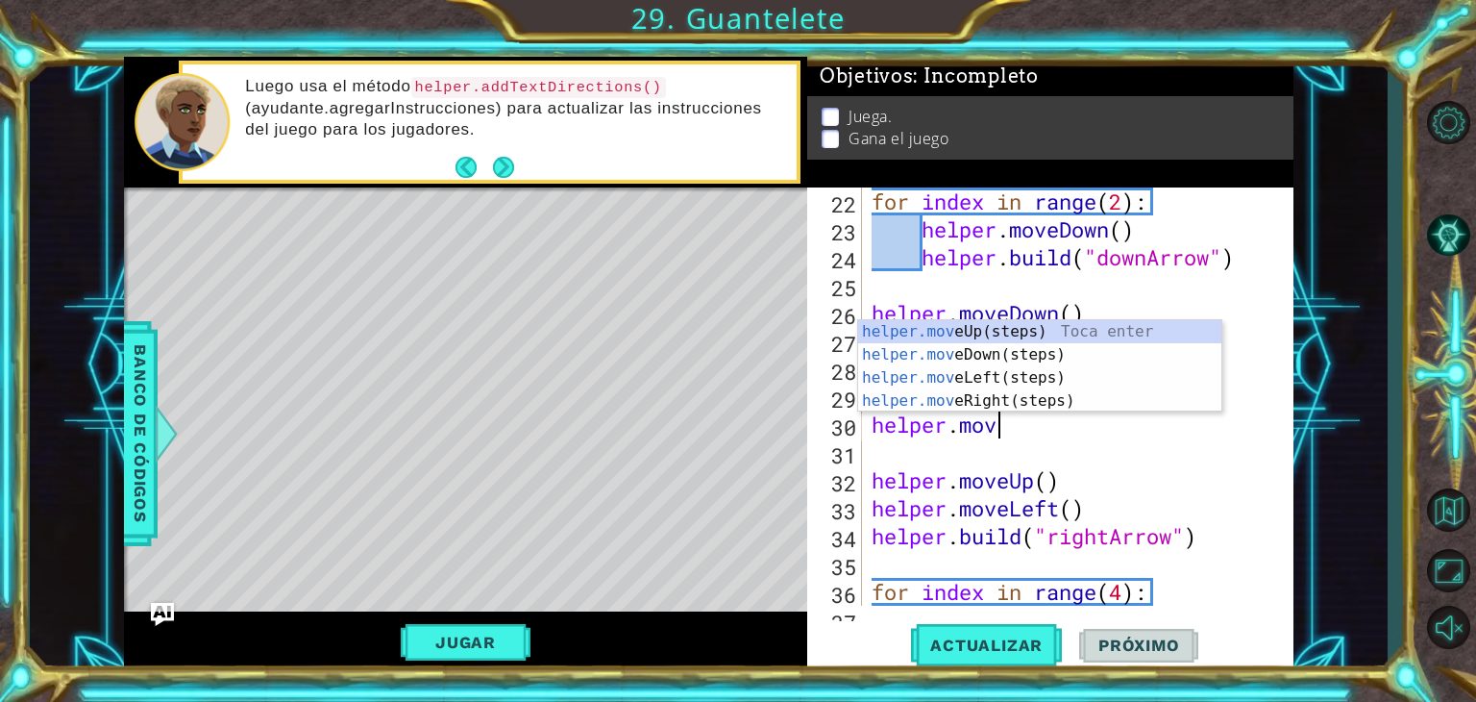
type textarea "helper.move"
click at [966, 391] on div "helper.move Up(steps) Toca enter helper.move Down(steps) Toca enter helper.move…" at bounding box center [1039, 389] width 363 height 138
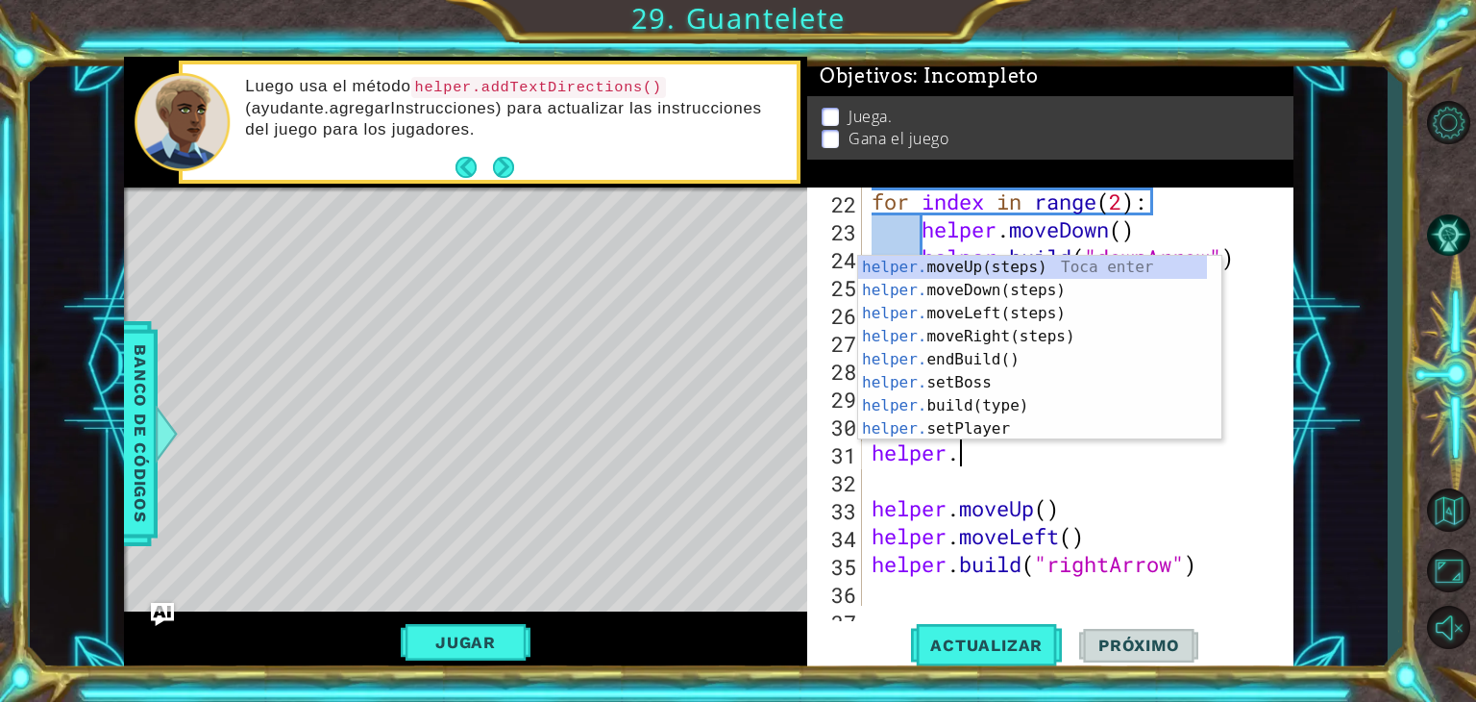
scroll to position [0, 3]
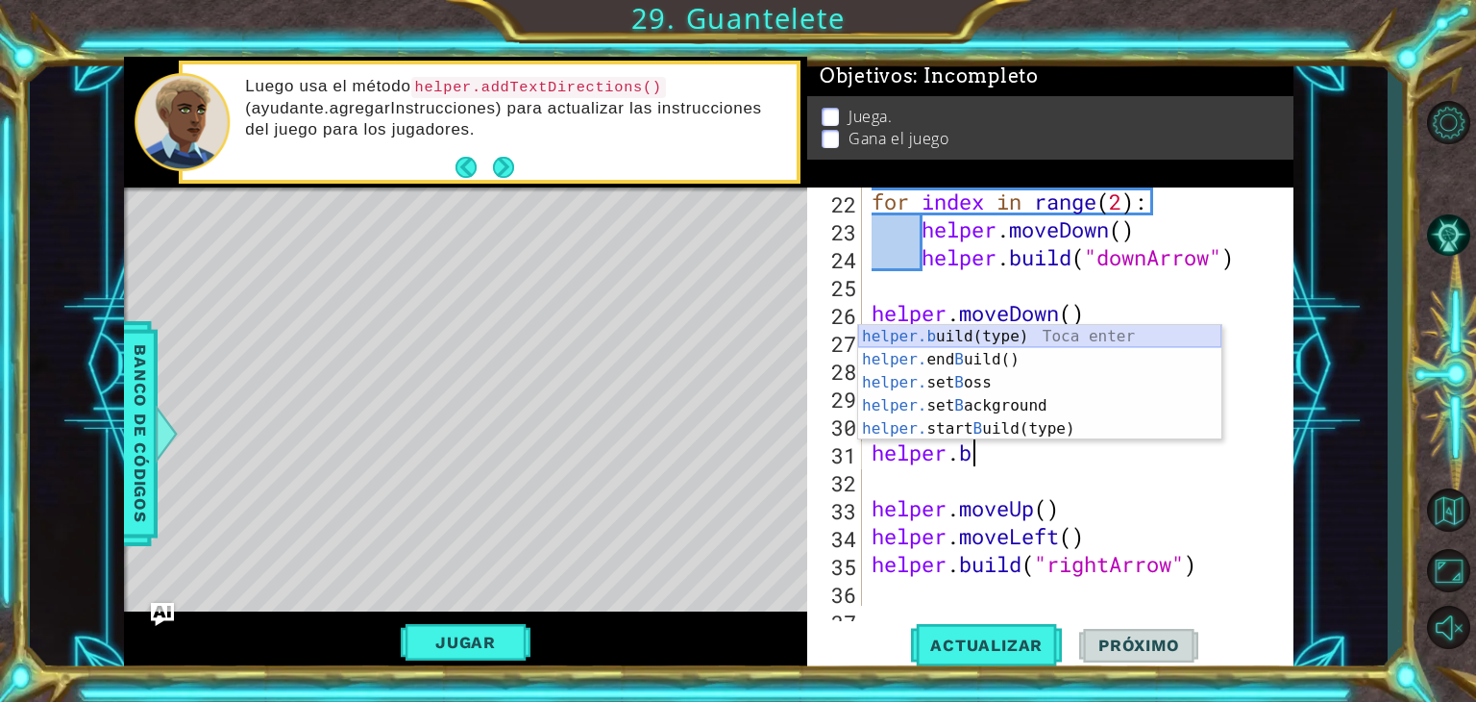
click at [997, 342] on div "helper.b uild(type) Toca enter helper. end B uild() Toca enter helper. set B os…" at bounding box center [1039, 405] width 363 height 161
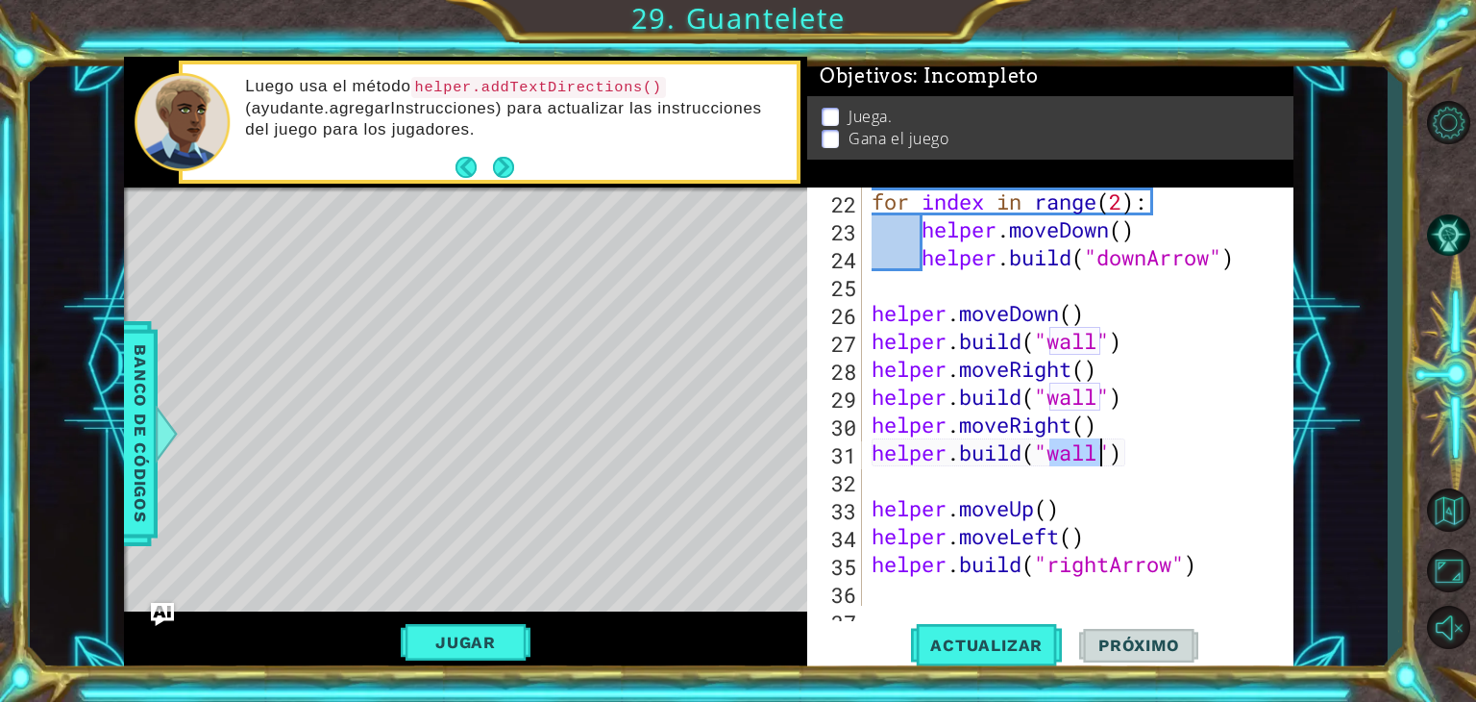
click at [1133, 465] on div "for index in range ( 2 ) : helper . moveDown ( ) helper . build ( "downArrow" )…" at bounding box center [1076, 424] width 416 height 474
type textarea "[DOMAIN_NAME]("wall")"
click at [955, 635] on span "Actualizar" at bounding box center [986, 644] width 151 height 19
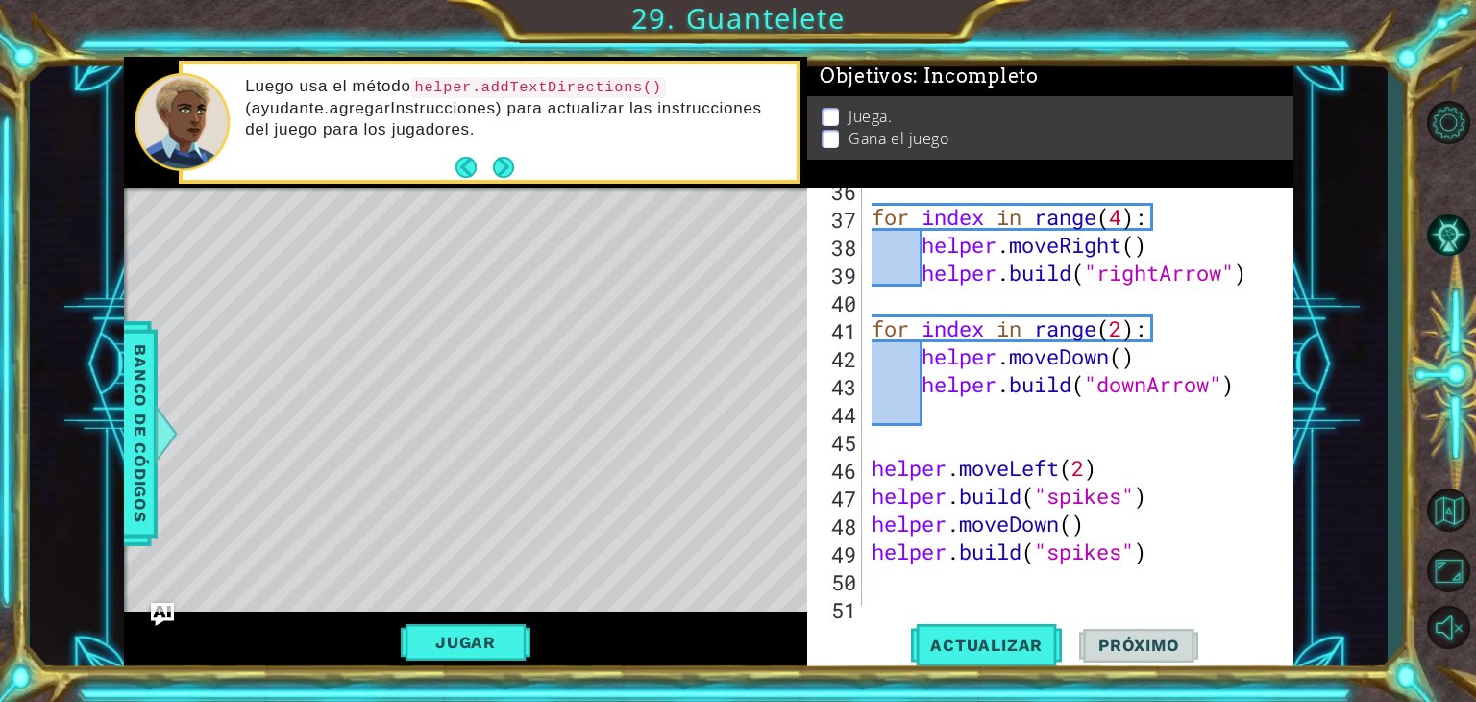
scroll to position [1115, 0]
